Goal: Task Accomplishment & Management: Use online tool/utility

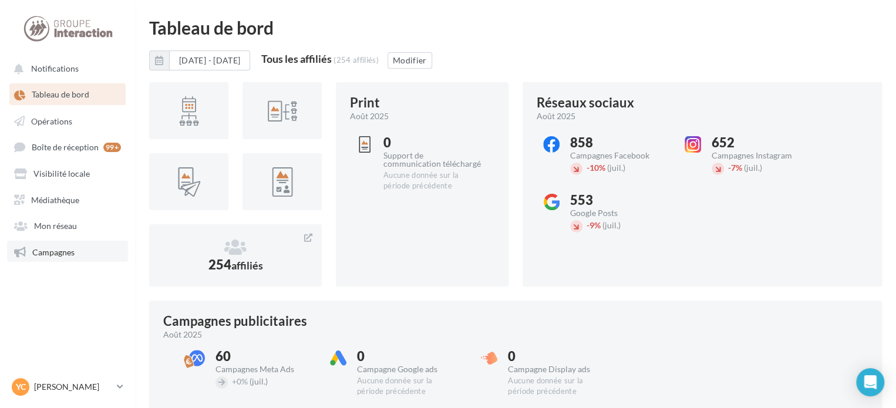
click at [85, 253] on link "Campagnes" at bounding box center [67, 251] width 121 height 21
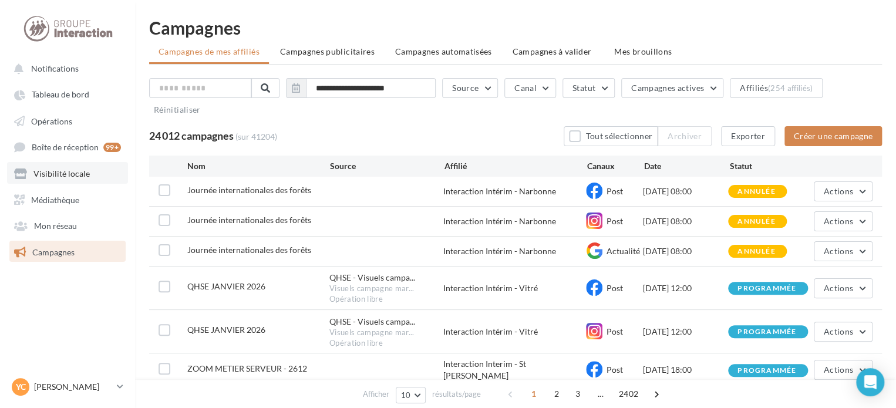
click at [76, 178] on span "Visibilité locale" at bounding box center [61, 174] width 56 height 10
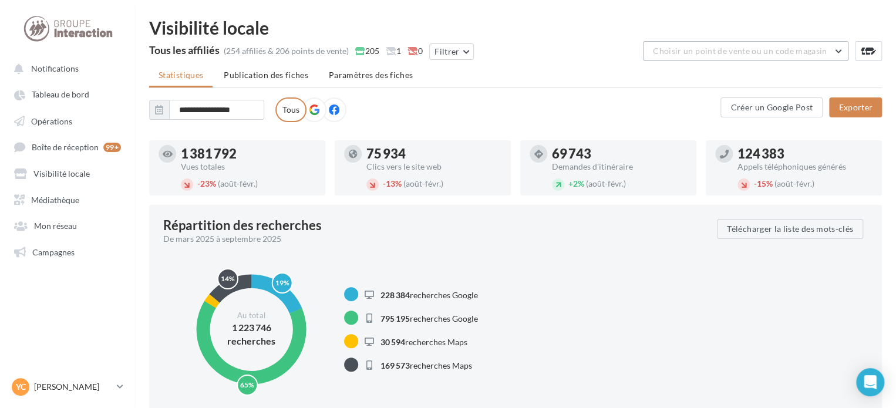
click at [761, 48] on span "Choisir un point de vente ou un code magasin" at bounding box center [740, 51] width 174 height 10
type input "*"
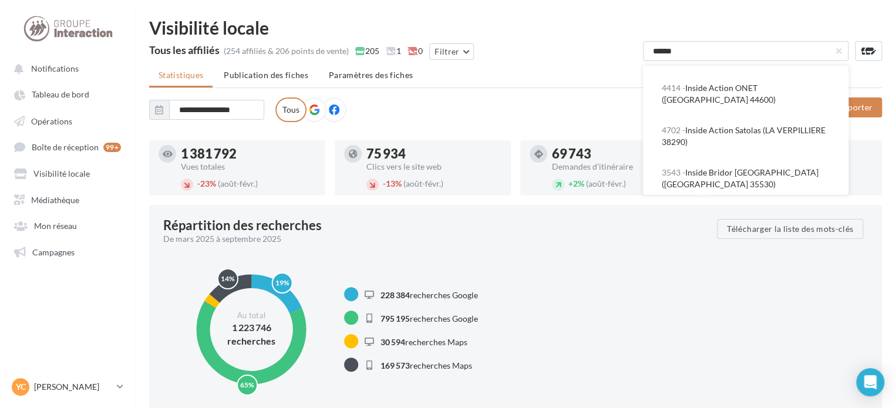
scroll to position [47, 0]
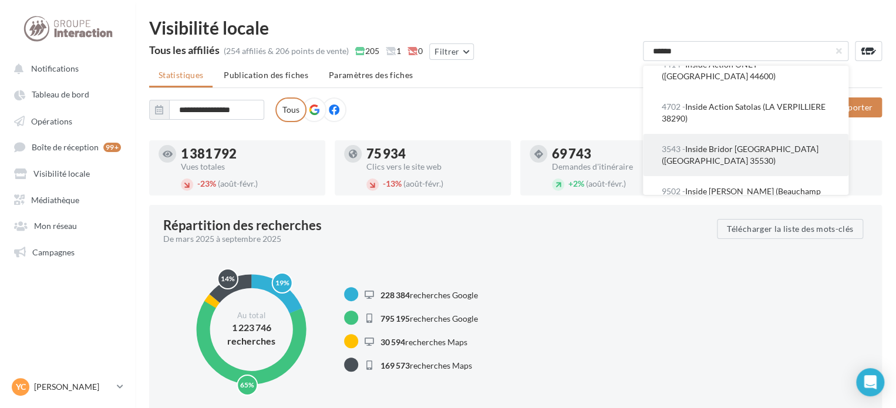
type input "******"
click at [739, 167] on button "3543 - Inside Bridor [GEOGRAPHIC_DATA] ([GEOGRAPHIC_DATA] 35530)" at bounding box center [746, 155] width 206 height 42
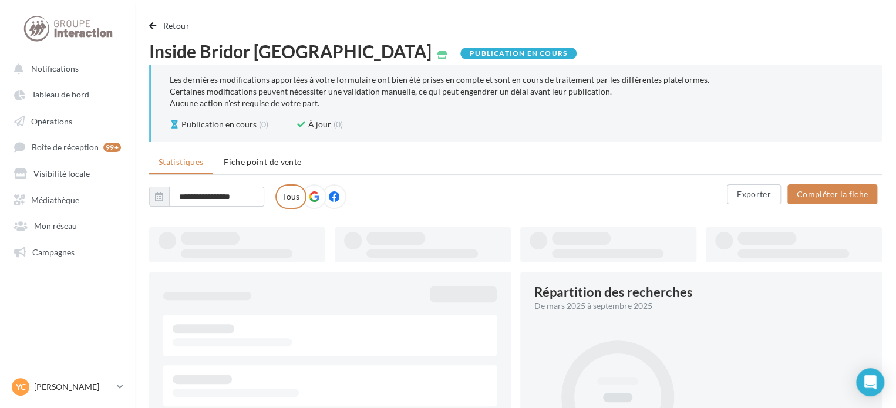
type input "**********"
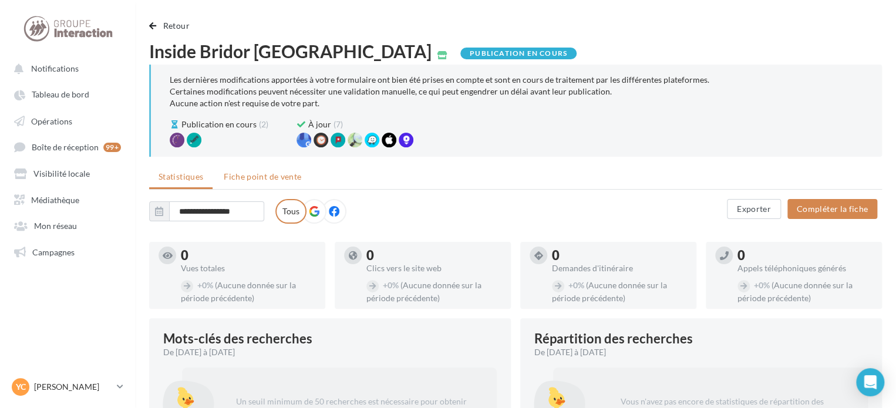
click at [282, 173] on span "Fiche point de vente" at bounding box center [263, 176] width 78 height 10
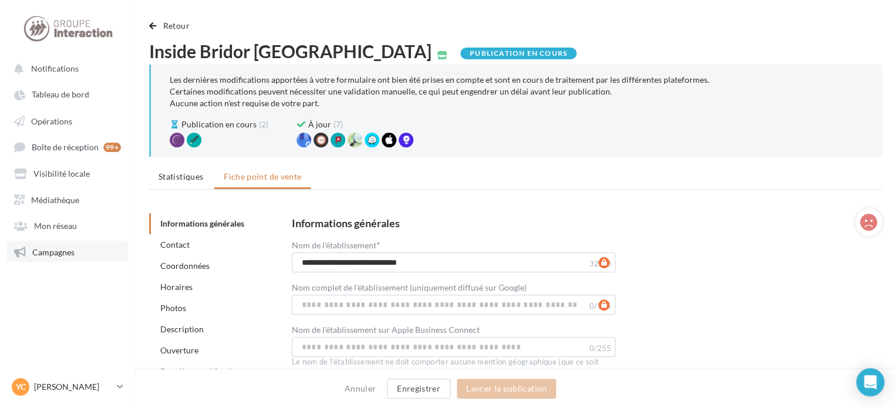
drag, startPoint x: 70, startPoint y: 254, endPoint x: 87, endPoint y: 243, distance: 20.7
click at [70, 254] on span "Campagnes" at bounding box center [53, 252] width 42 height 10
drag, startPoint x: 54, startPoint y: 260, endPoint x: 68, endPoint y: 251, distance: 16.6
click at [54, 260] on link "Campagnes" at bounding box center [67, 251] width 121 height 21
click at [69, 245] on link "Campagnes" at bounding box center [67, 251] width 121 height 21
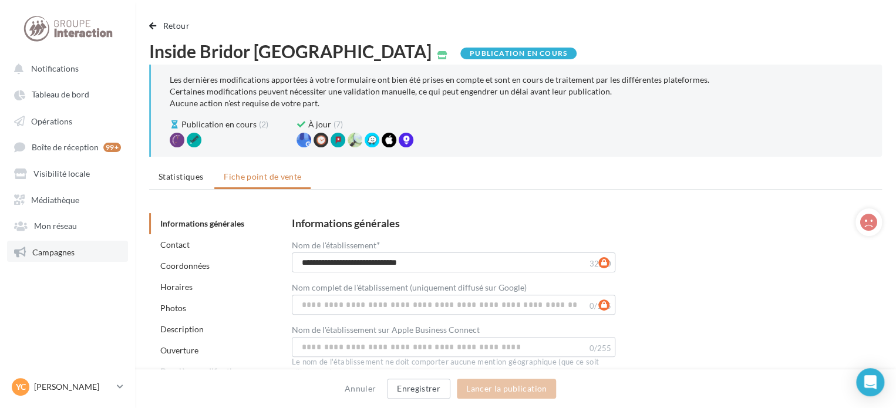
click at [55, 257] on span "Campagnes" at bounding box center [53, 252] width 42 height 10
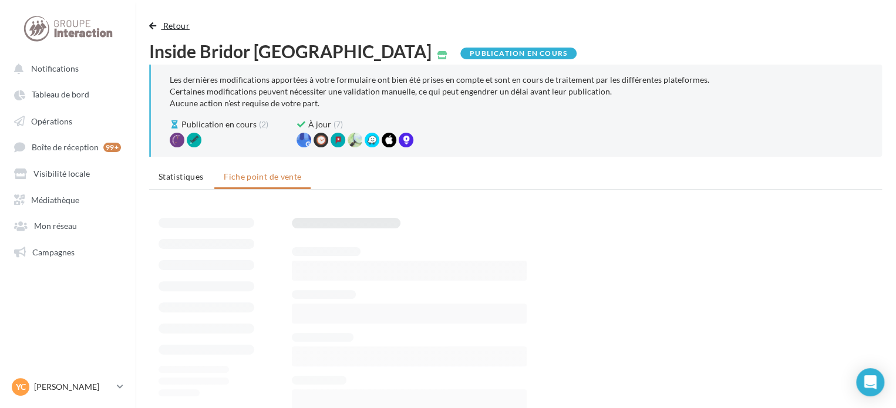
click at [153, 30] on button "Retour" at bounding box center [171, 26] width 45 height 14
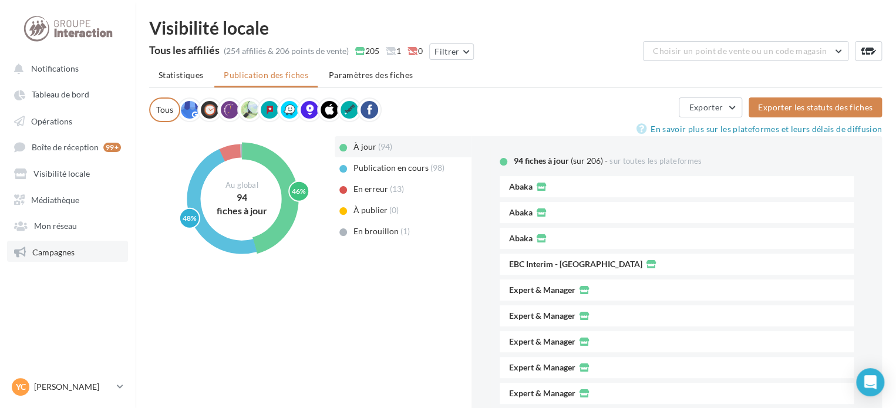
click at [66, 255] on span "Campagnes" at bounding box center [53, 252] width 42 height 10
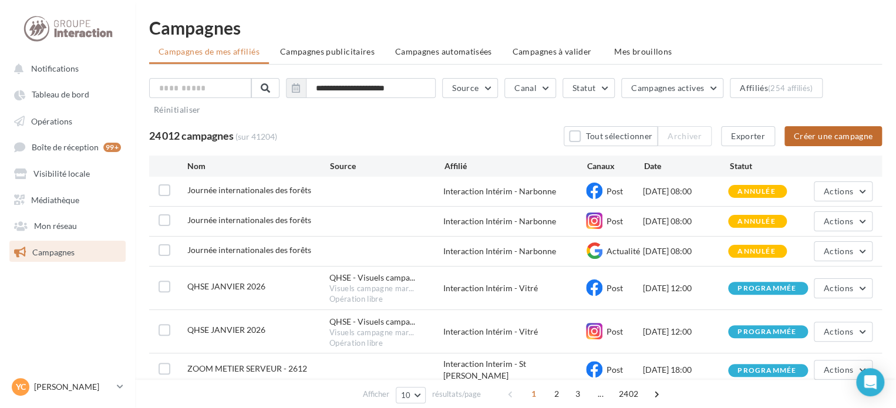
click at [862, 133] on button "Créer une campagne" at bounding box center [833, 136] width 97 height 20
